Goal: Information Seeking & Learning: Find contact information

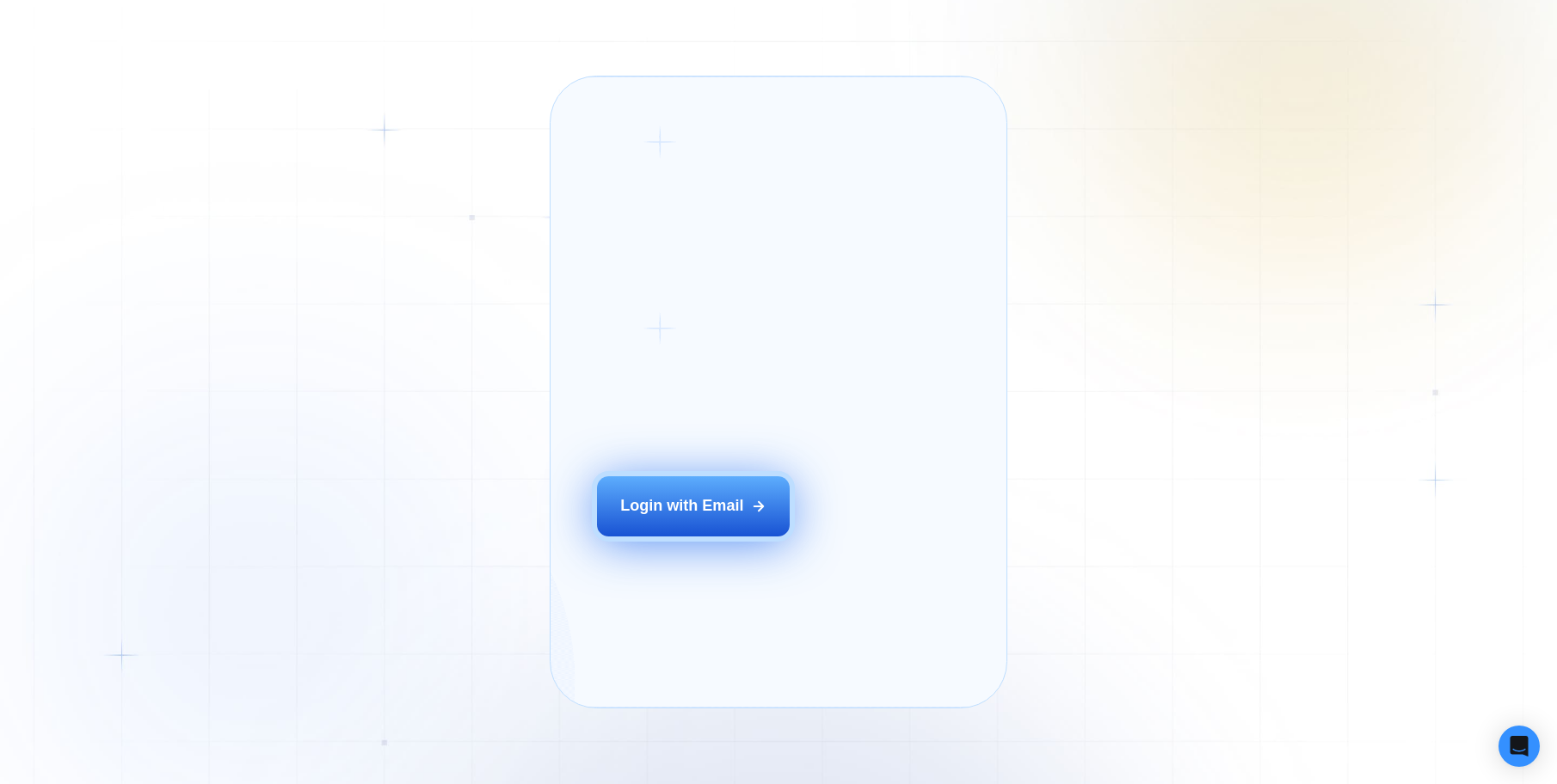
click at [690, 517] on div "Login with Email" at bounding box center [681, 506] width 123 height 21
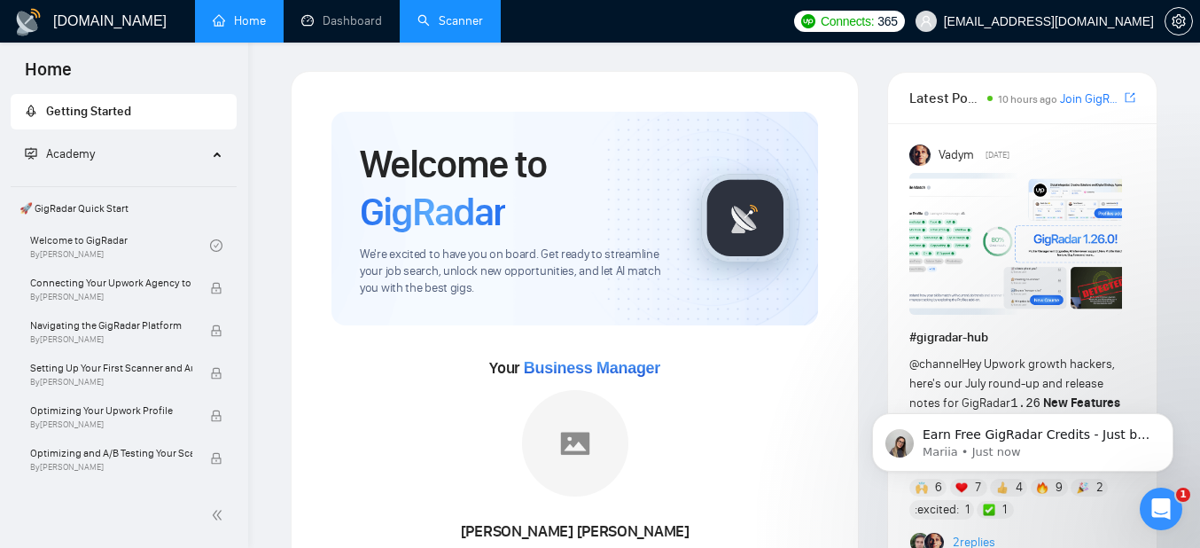
click at [456, 22] on link "Scanner" at bounding box center [450, 20] width 66 height 15
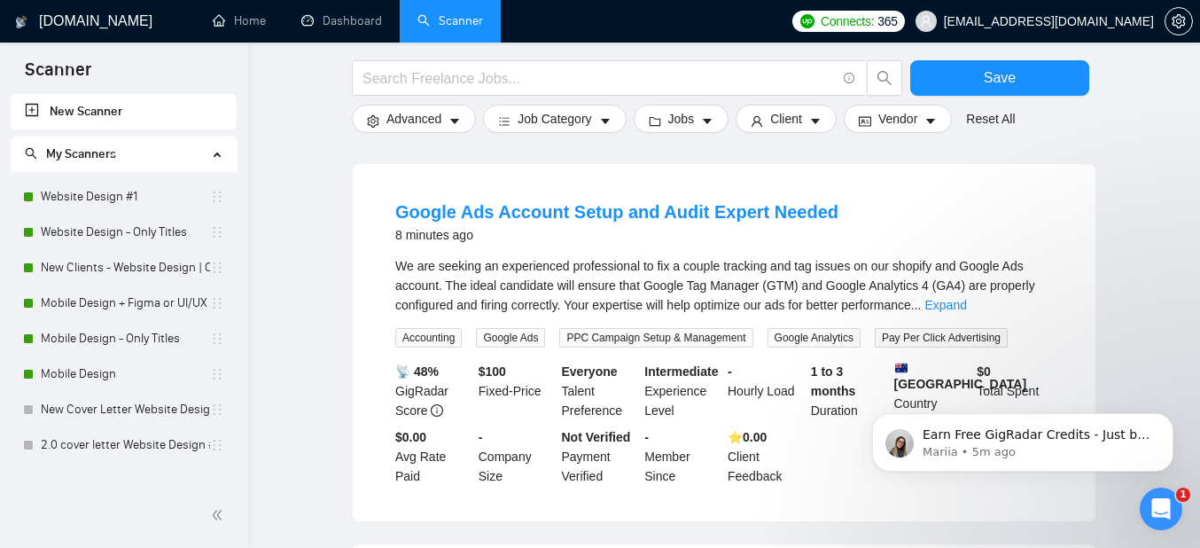
scroll to position [169, 0]
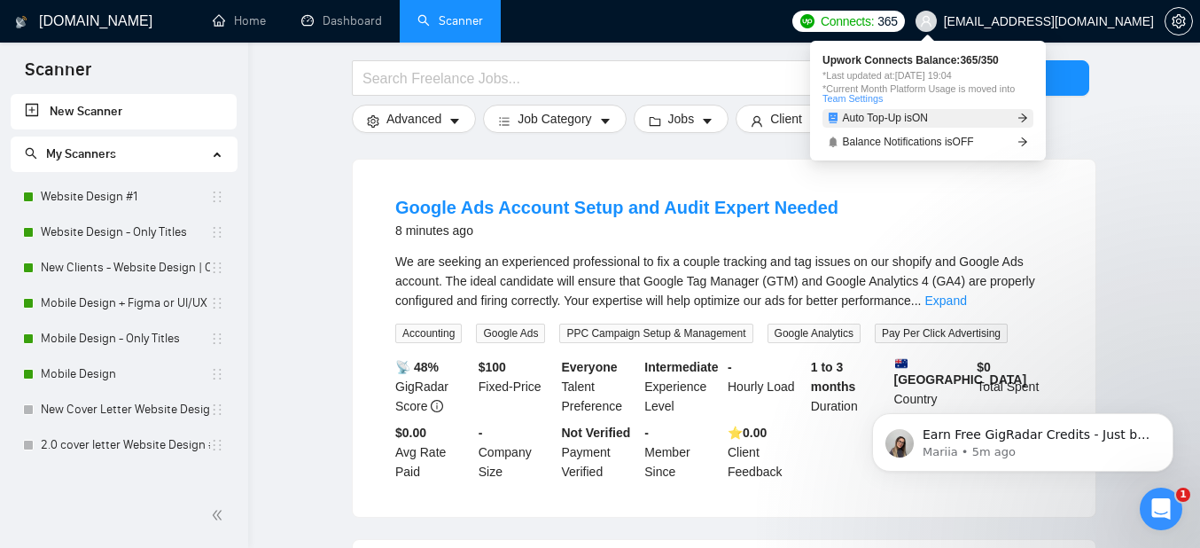
click at [941, 118] on link "Auto Top-Up is ON" at bounding box center [927, 118] width 211 height 19
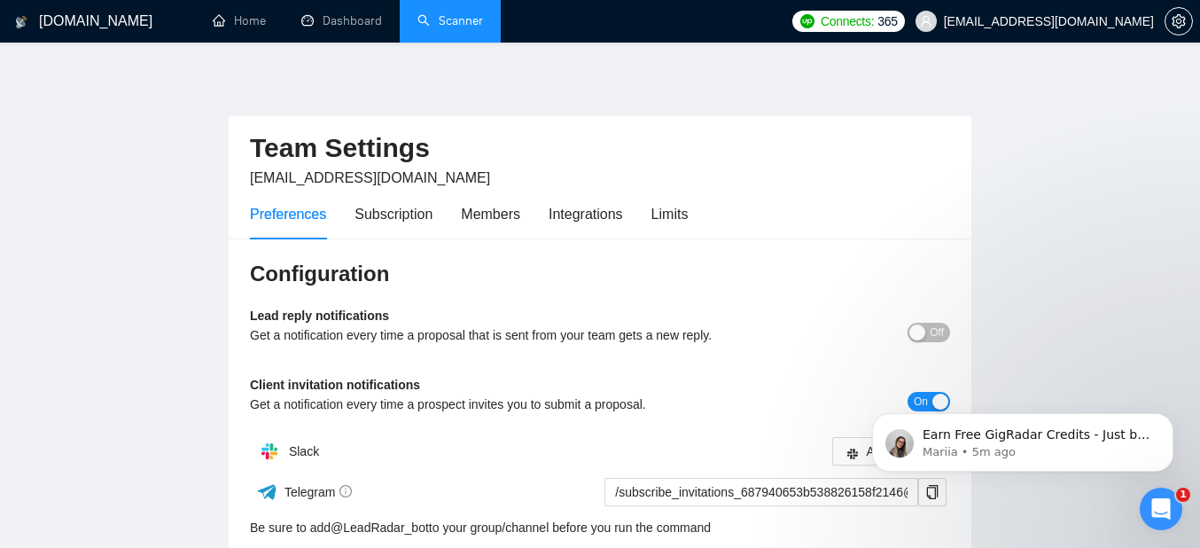
click at [201, 317] on main "Team Settings arman.u@hotmail.com Preferences Subscription Members Integrations…" at bounding box center [599, 397] width 1143 height 652
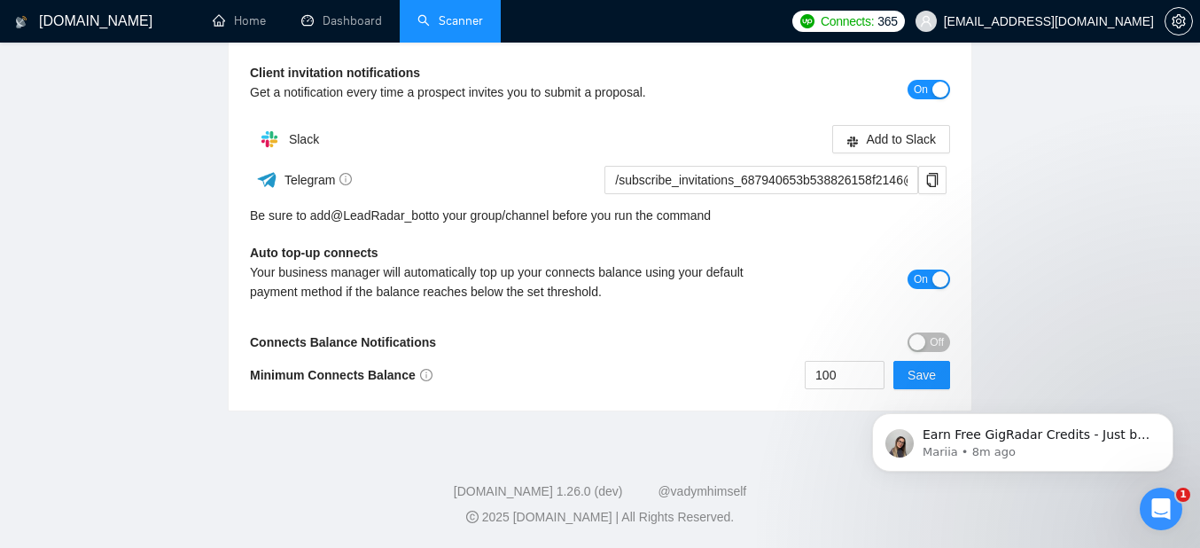
click at [941, 272] on div "button" at bounding box center [940, 279] width 16 height 16
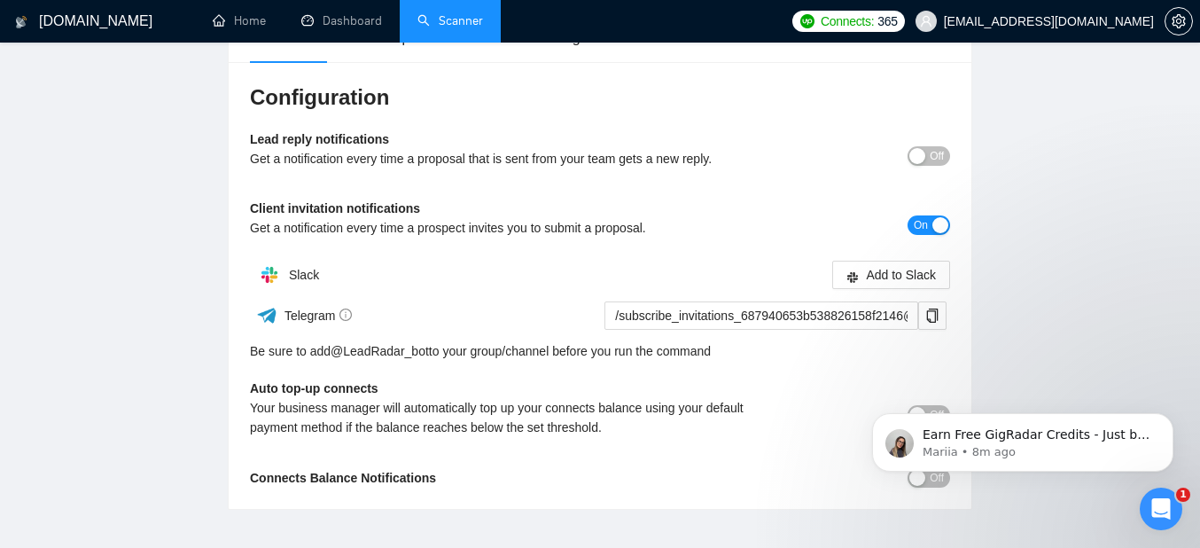
scroll to position [275, 0]
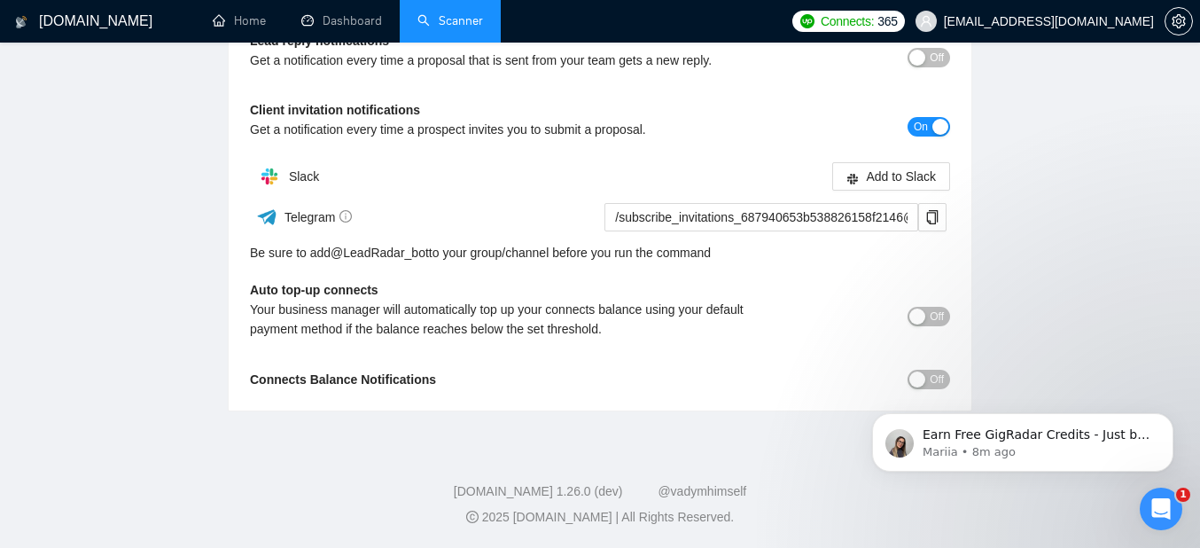
click html "Earn Free GigRadar Credits - Just by Sharing Your Story! 💬 Want more credits fo…"
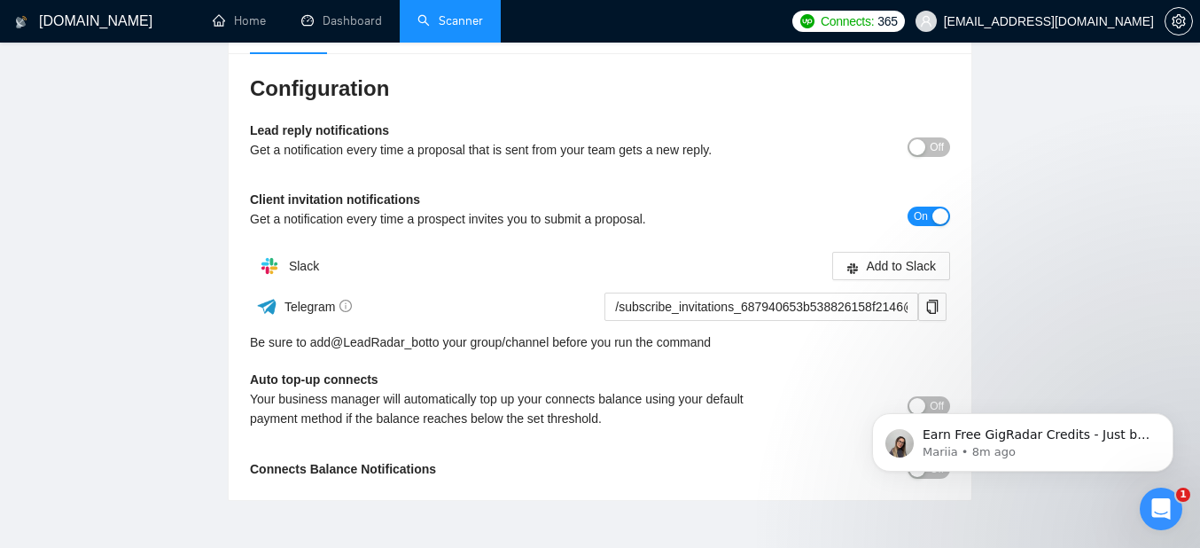
scroll to position [0, 0]
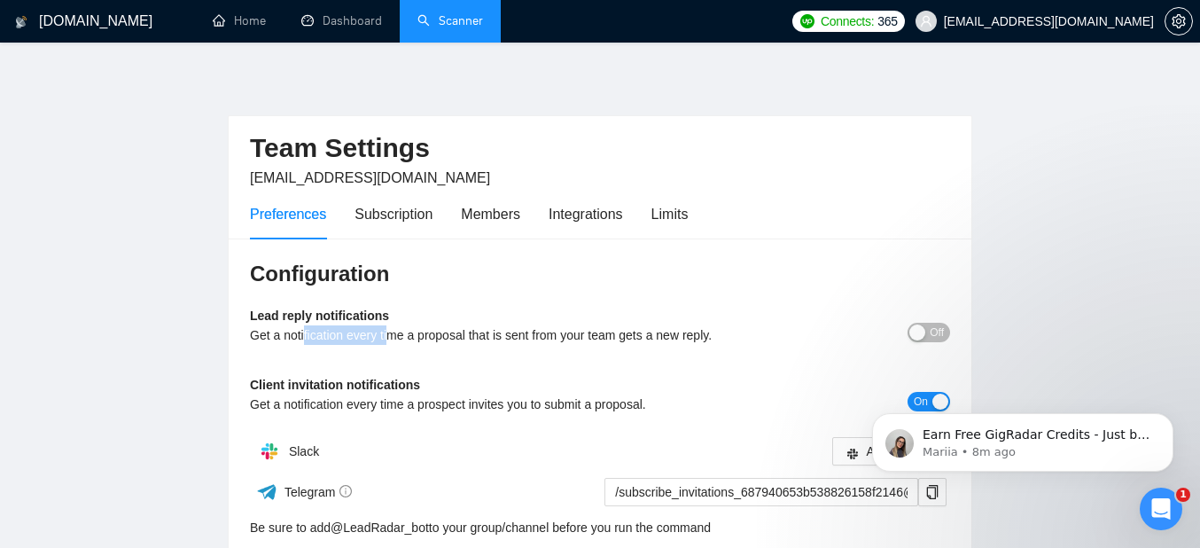
drag, startPoint x: 396, startPoint y: 335, endPoint x: 304, endPoint y: 335, distance: 92.2
click at [304, 335] on div "Get a notification every time a proposal that is sent from your team gets a new…" at bounding box center [513, 334] width 526 height 19
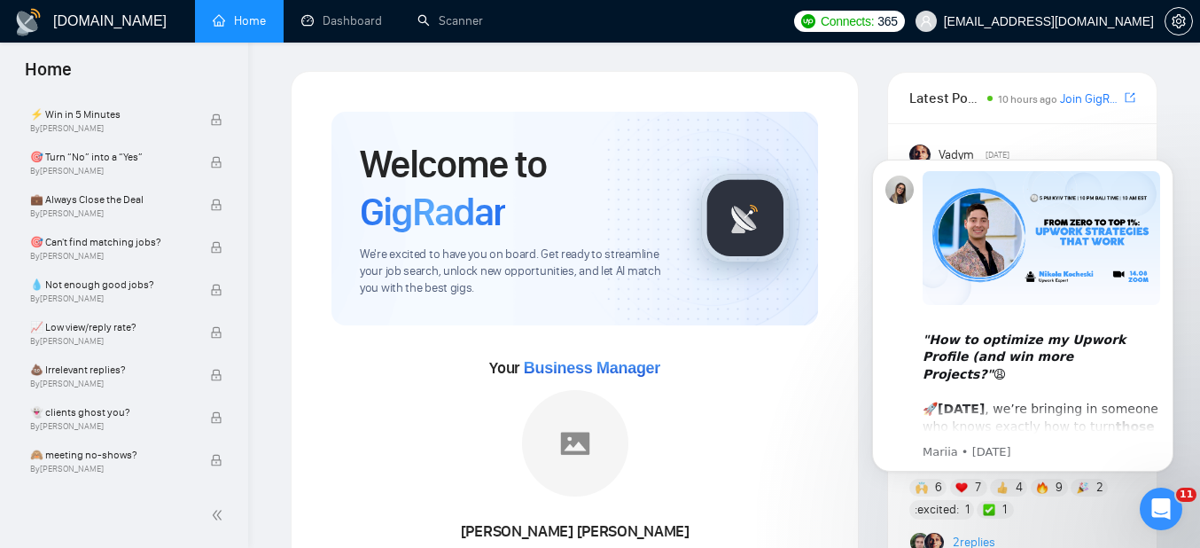
scroll to position [836, 0]
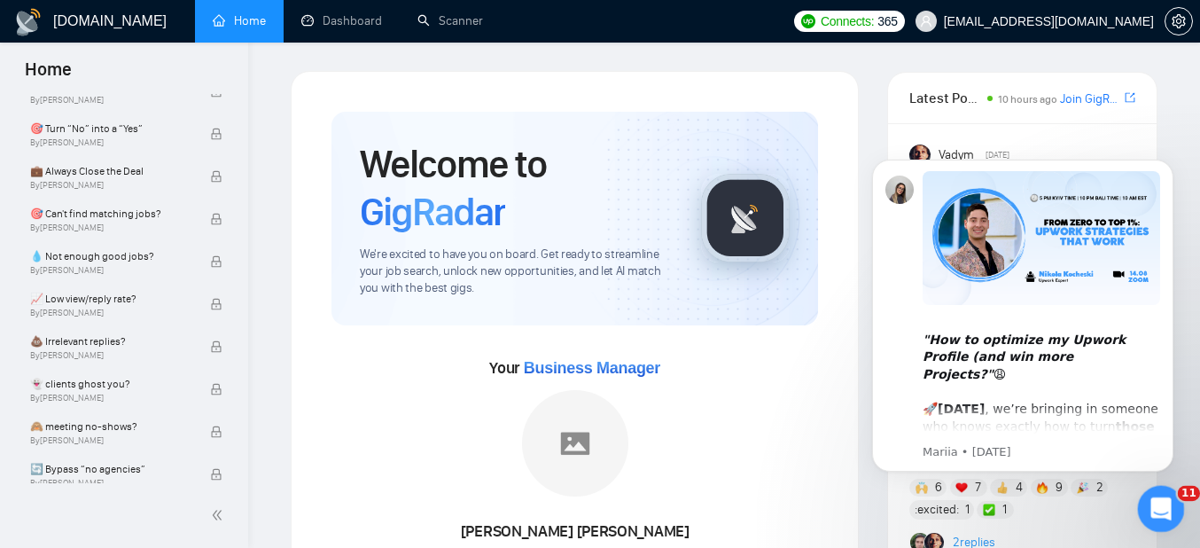
click at [1168, 513] on div "Open Intercom Messenger" at bounding box center [1158, 506] width 58 height 58
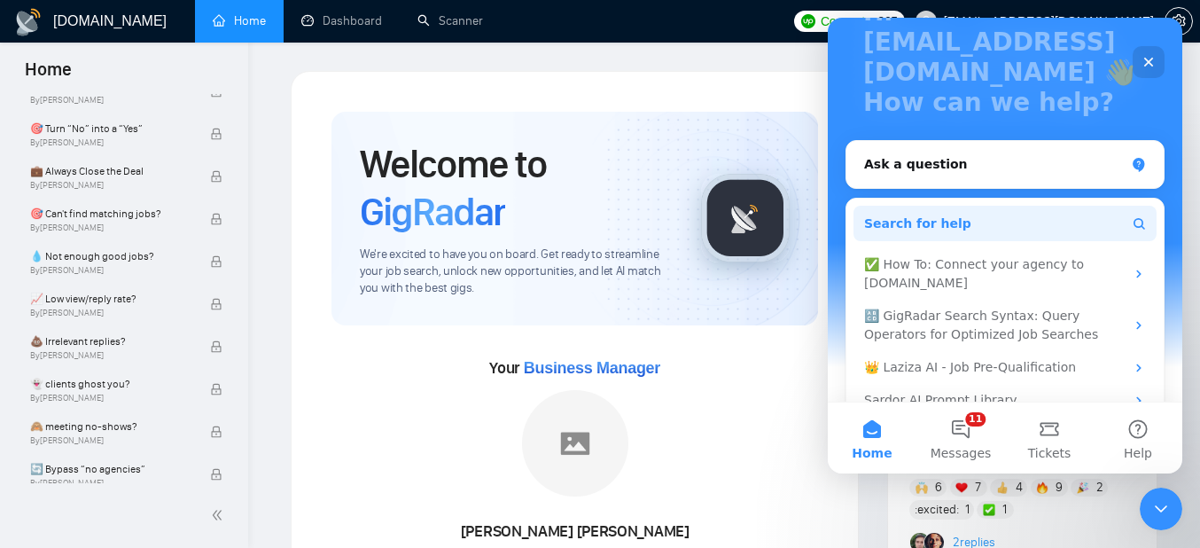
scroll to position [148, 0]
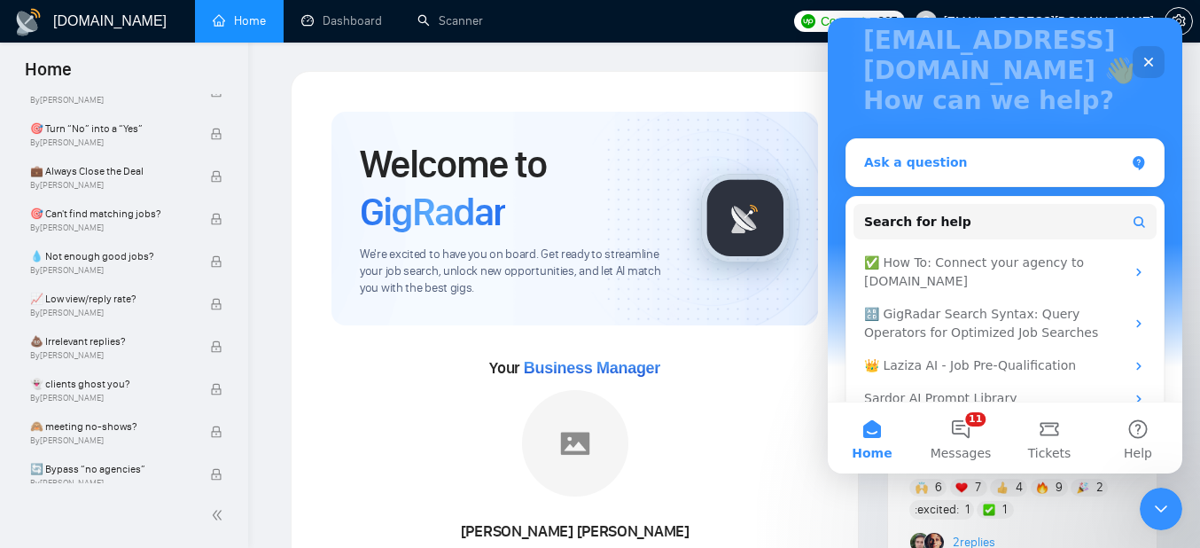
click at [982, 153] on div "Ask a question" at bounding box center [994, 162] width 261 height 19
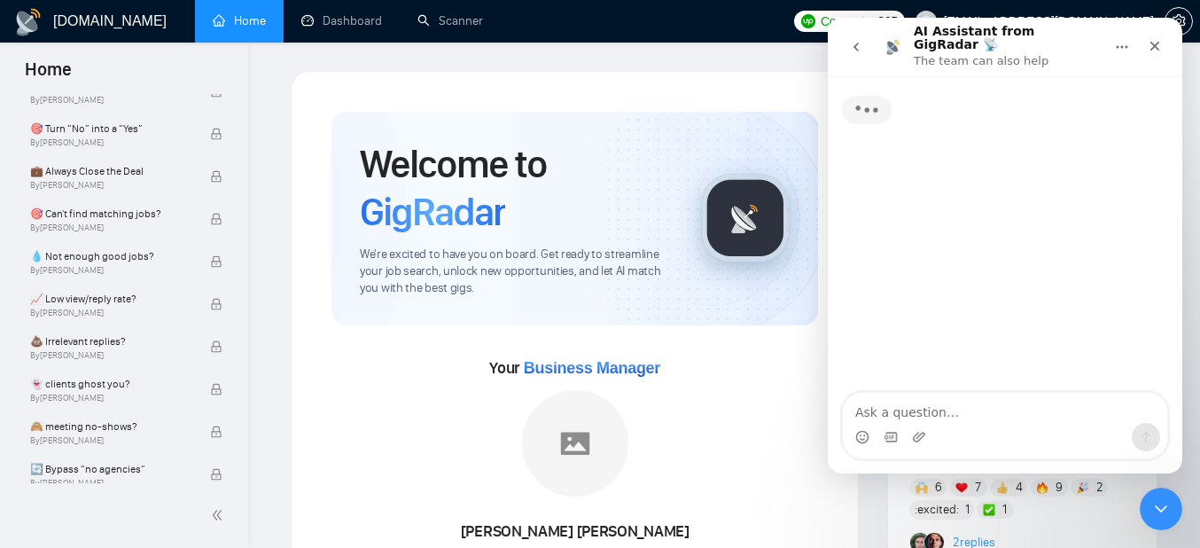
scroll to position [0, 0]
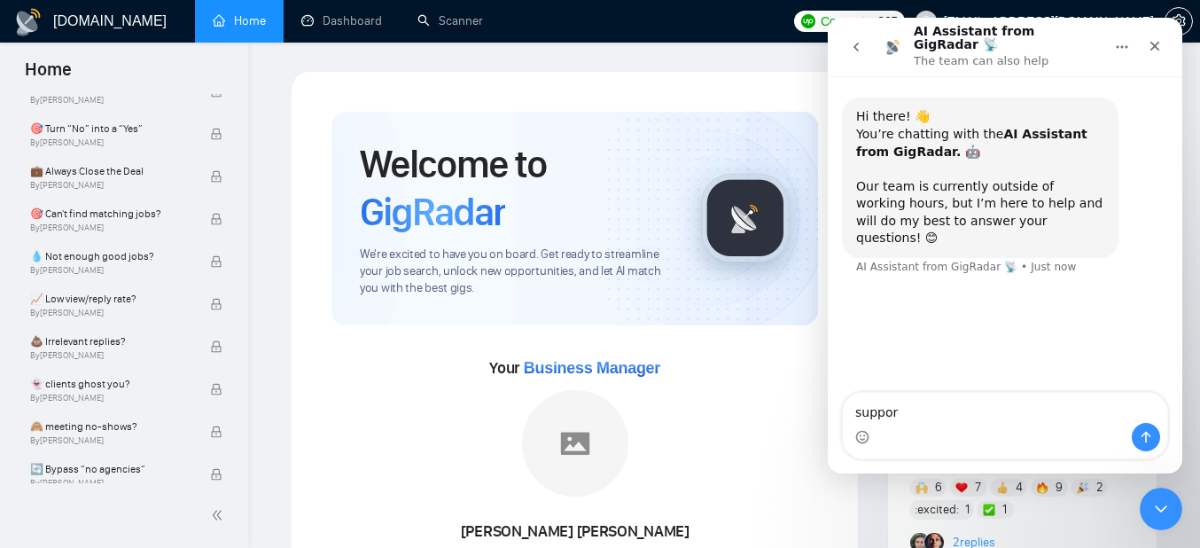
type textarea "support"
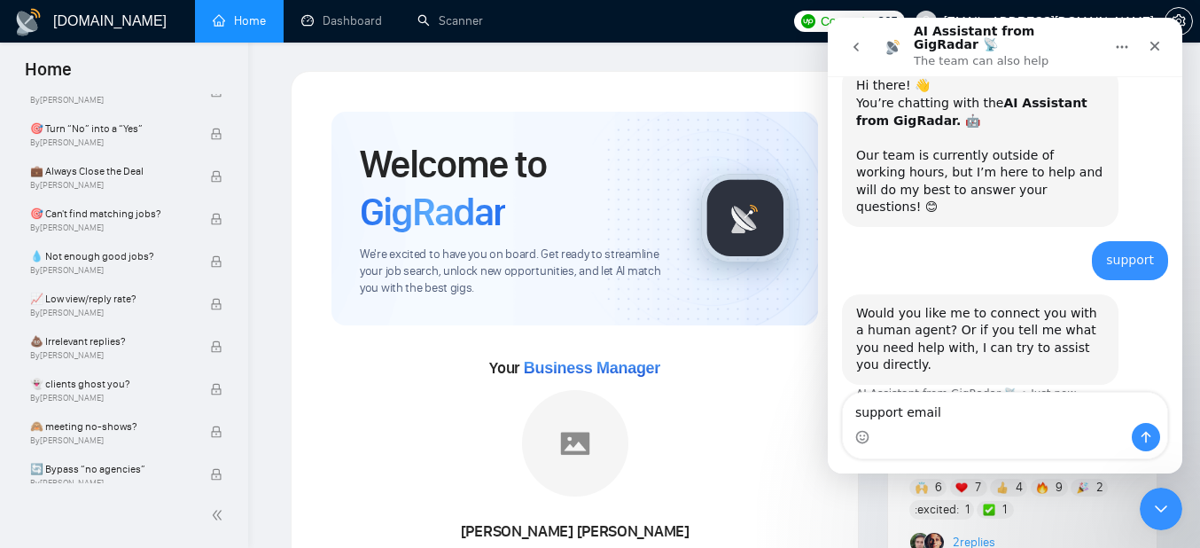
scroll to position [32, 0]
type textarea "support email"
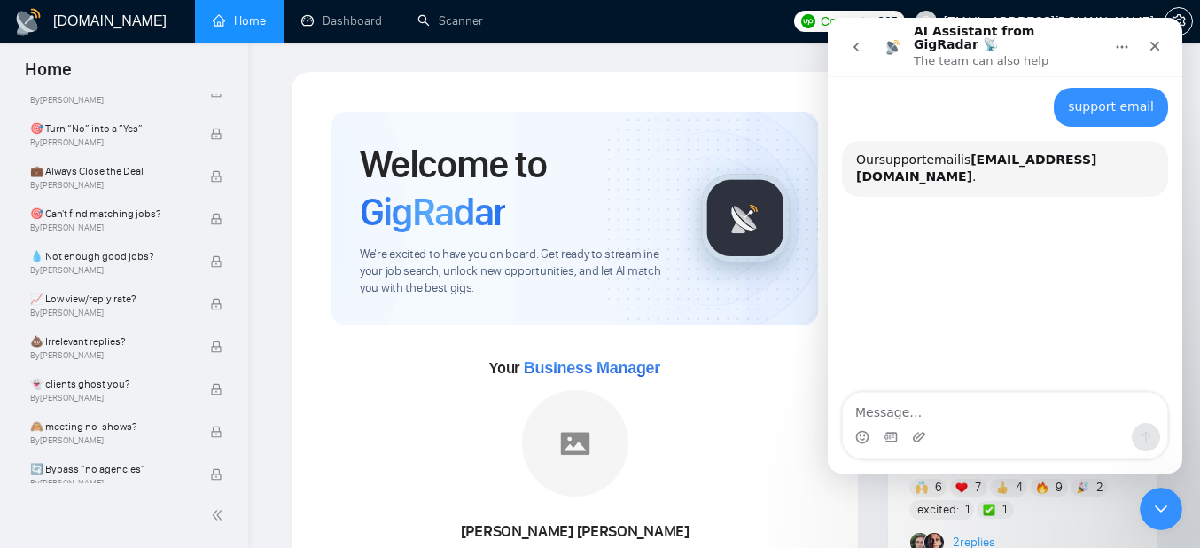
scroll to position [340, 0]
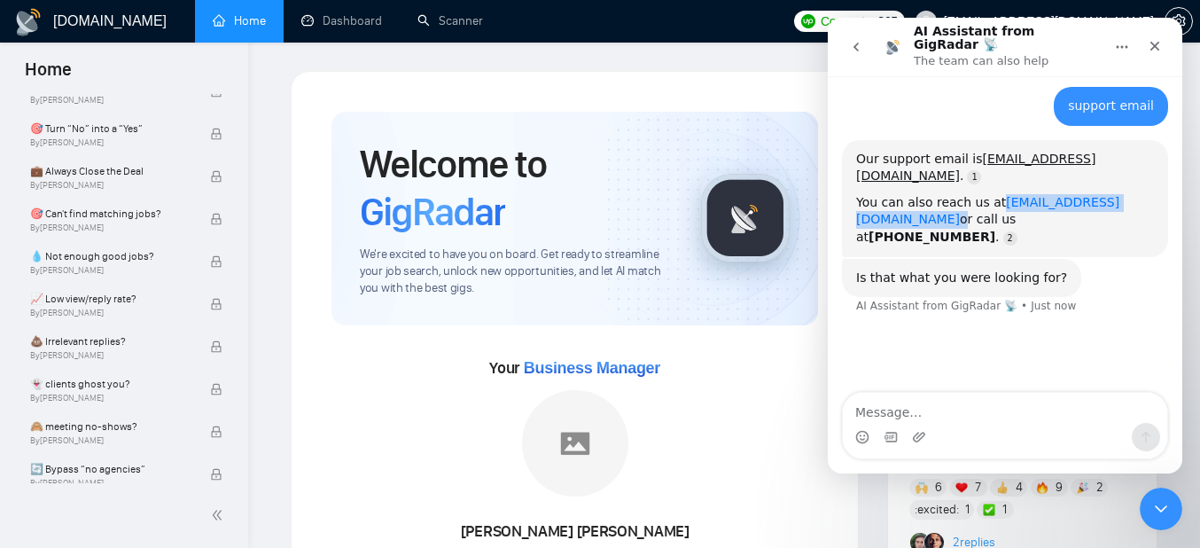
drag, startPoint x: 1103, startPoint y: 159, endPoint x: 999, endPoint y: 160, distance: 104.6
click at [999, 194] on div "You can also reach us at team@gigradar.io or call us at (559) 921-9595 ." at bounding box center [1005, 220] width 298 height 52
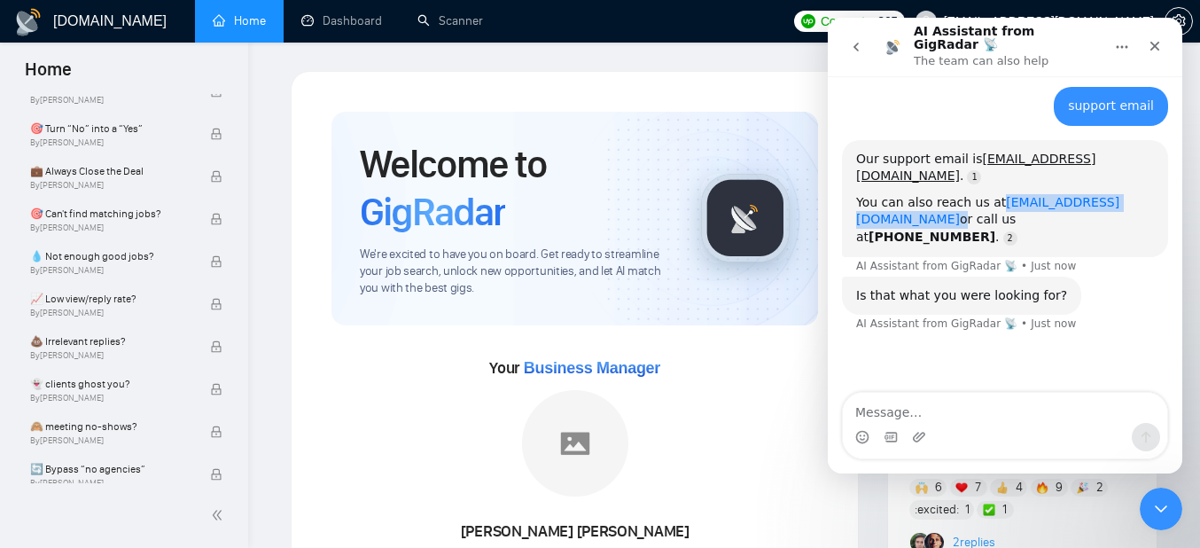
copy div "team@gigradar.io"
